Goal: Information Seeking & Learning: Understand process/instructions

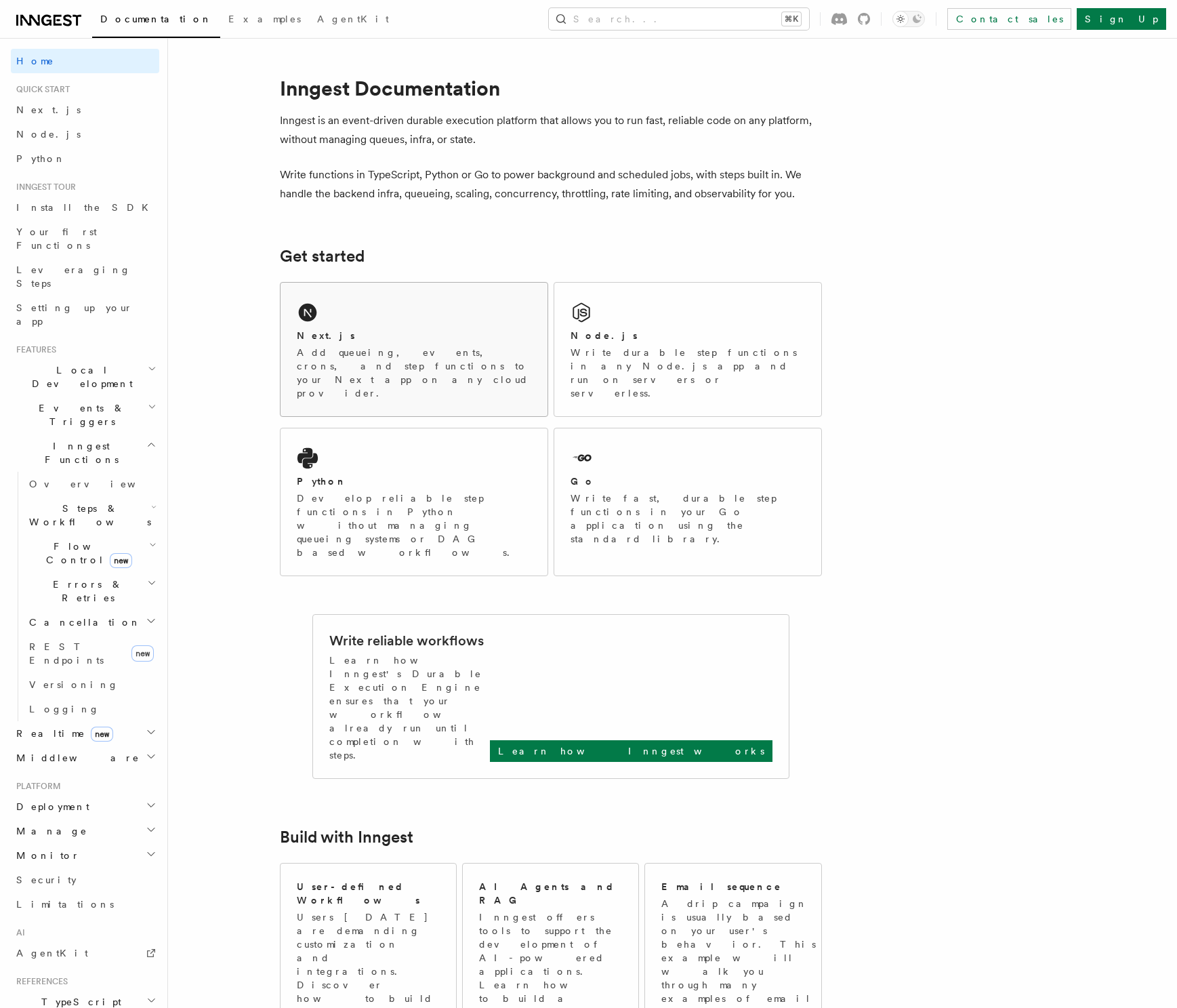
click at [350, 338] on div "Next.js" at bounding box center [414, 336] width 235 height 14
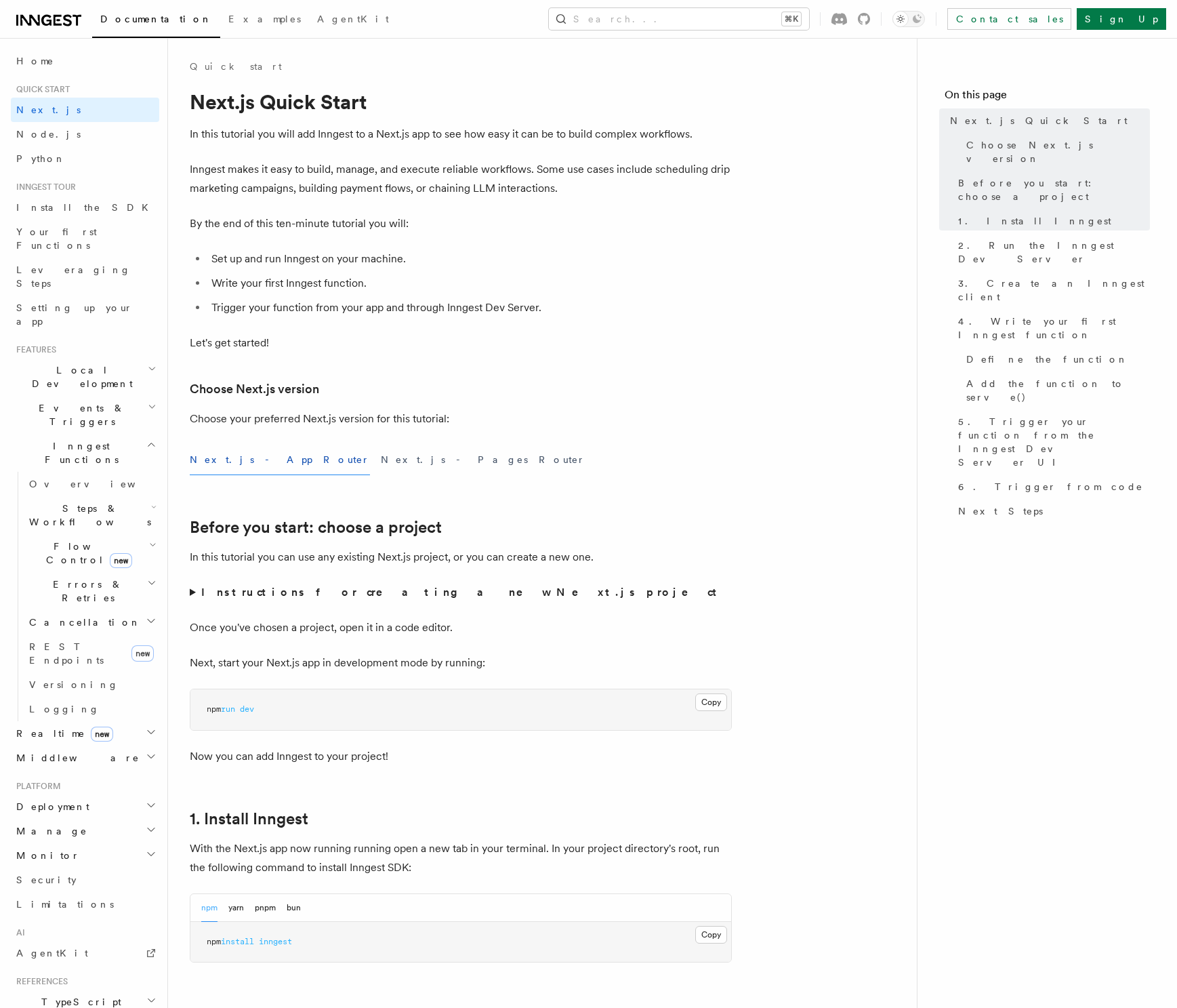
click at [223, 458] on button "Next.js - App Router" at bounding box center [280, 460] width 180 height 30
click at [381, 461] on button "Next.js - Pages Router" at bounding box center [483, 460] width 204 height 30
click at [240, 459] on button "Next.js - App Router" at bounding box center [280, 460] width 180 height 30
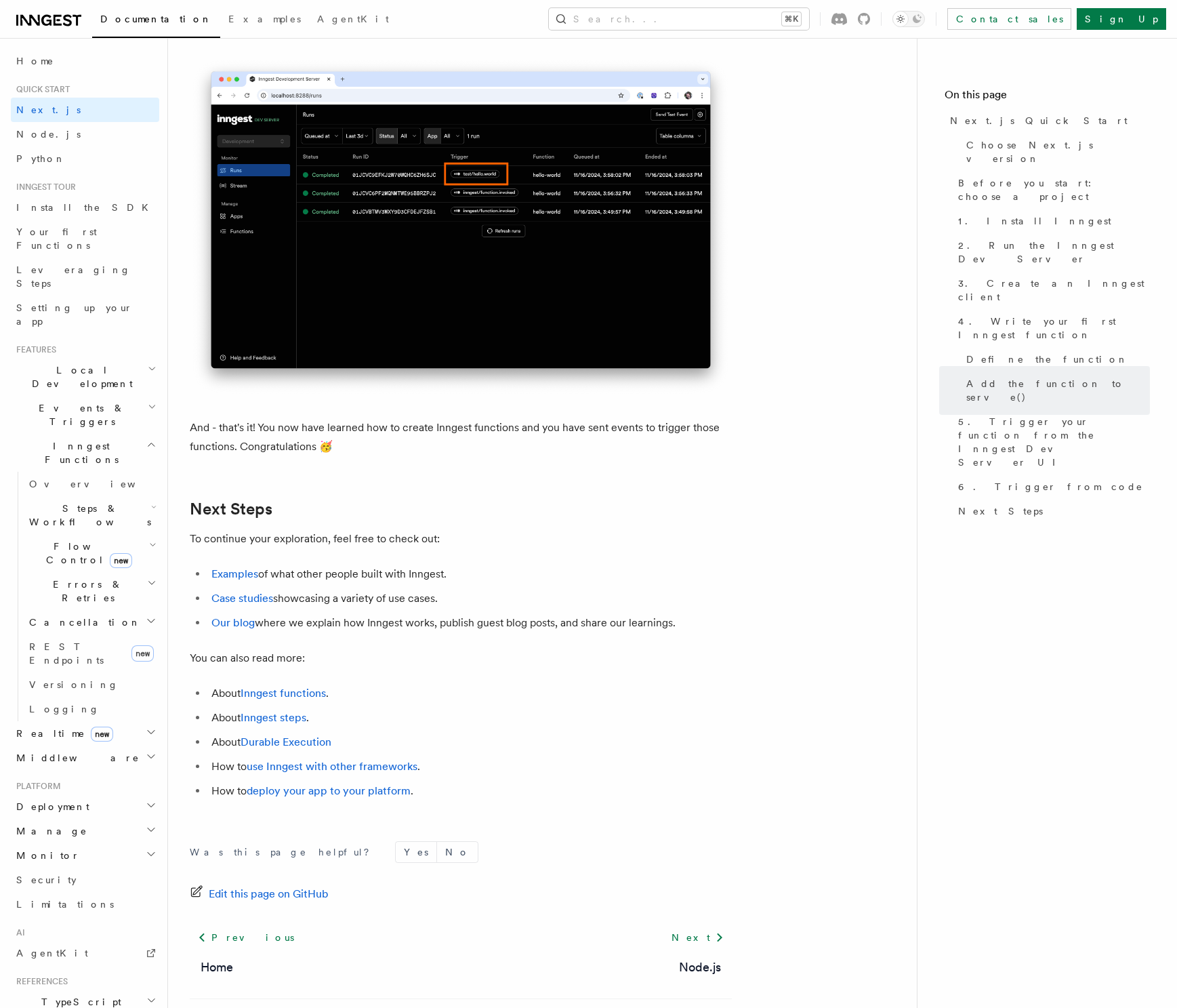
scroll to position [8044, 0]
click at [231, 579] on link "Examples" at bounding box center [235, 573] width 47 height 13
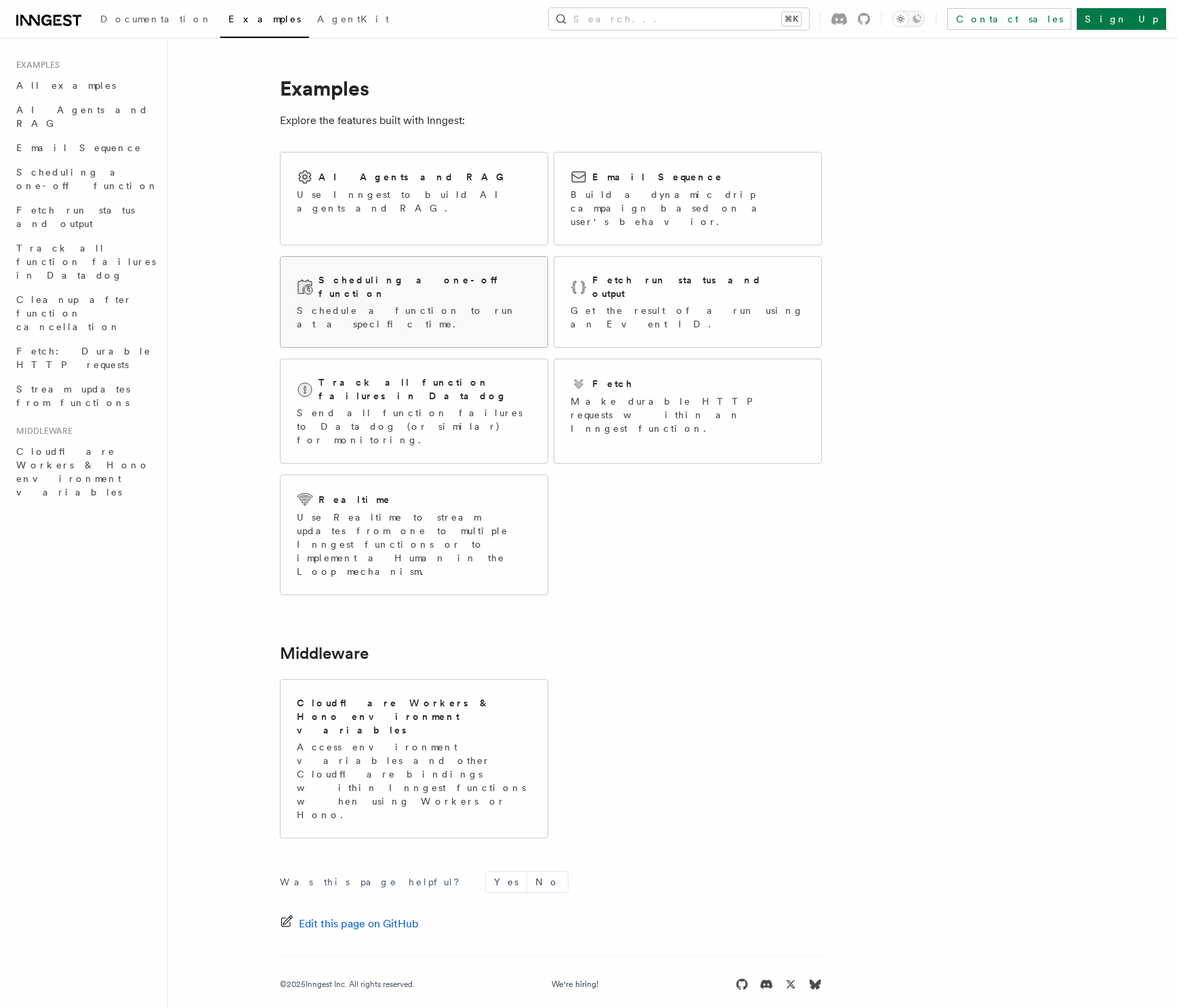
click at [423, 273] on h2 "Scheduling a one-off function" at bounding box center [425, 287] width 213 height 27
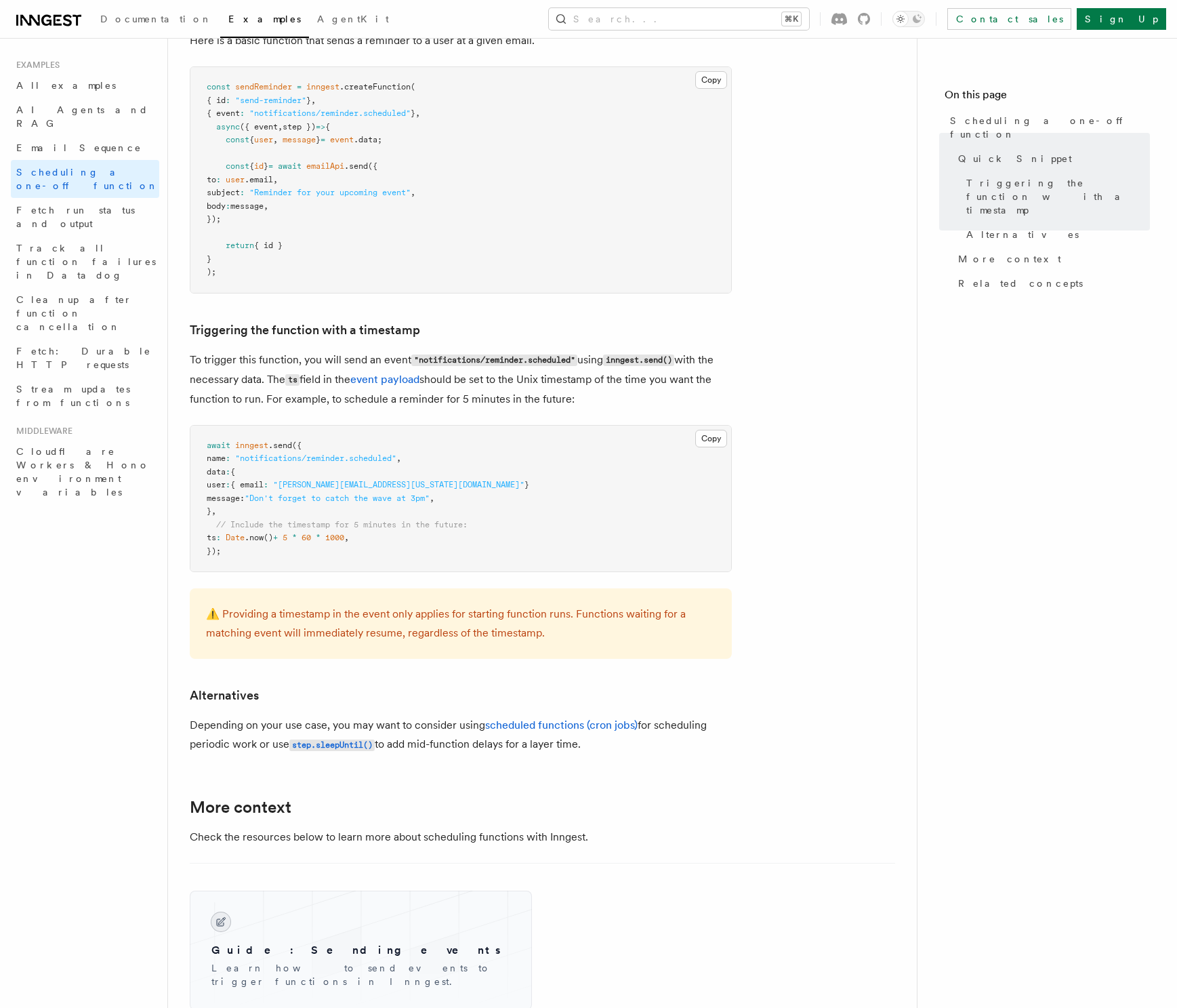
scroll to position [302, 0]
